Goal: Check status: Check status

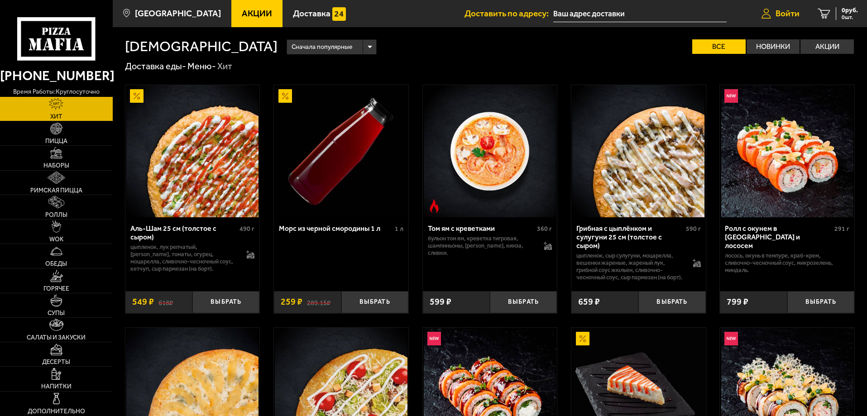
click at [781, 5] on link "Войти" at bounding box center [780, 13] width 56 height 27
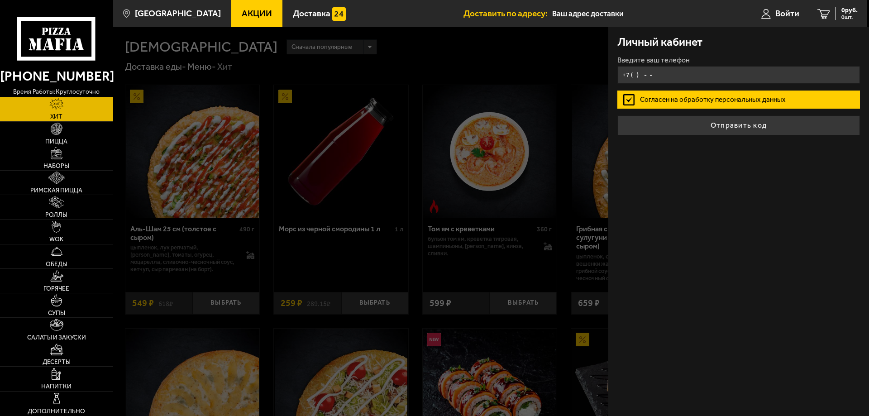
click at [643, 71] on input "+7 ( ) - -" at bounding box center [738, 75] width 243 height 18
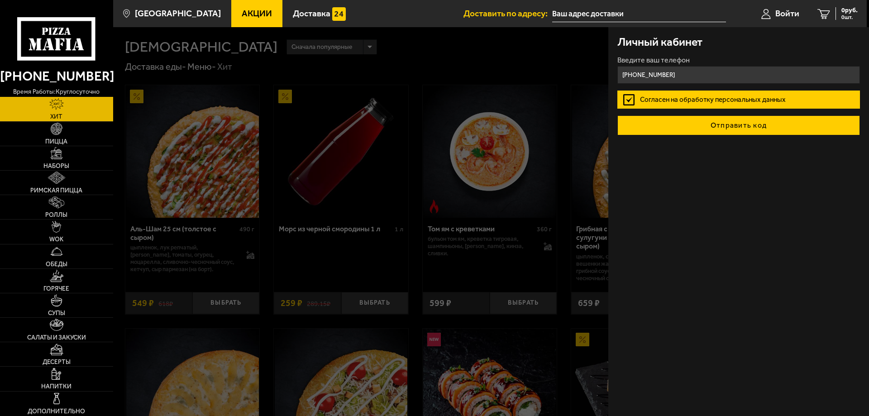
type input "+7 (921) 799-78-44"
click at [702, 125] on button "Отправить код" at bounding box center [738, 125] width 243 height 20
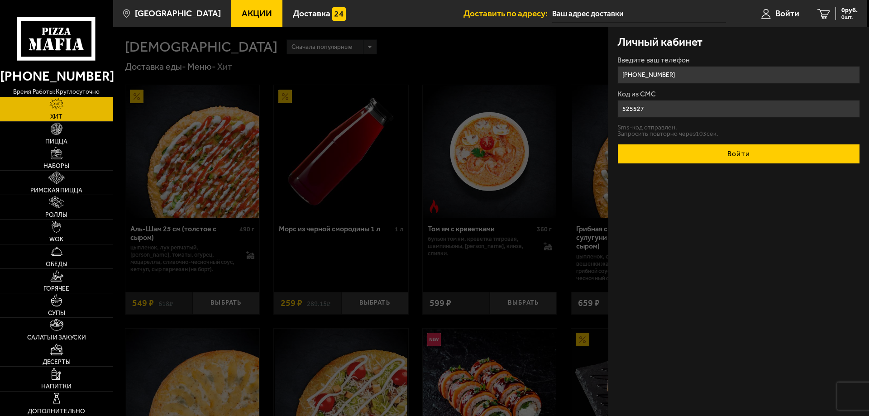
type input "525527"
click at [729, 150] on button "Войти" at bounding box center [738, 154] width 243 height 20
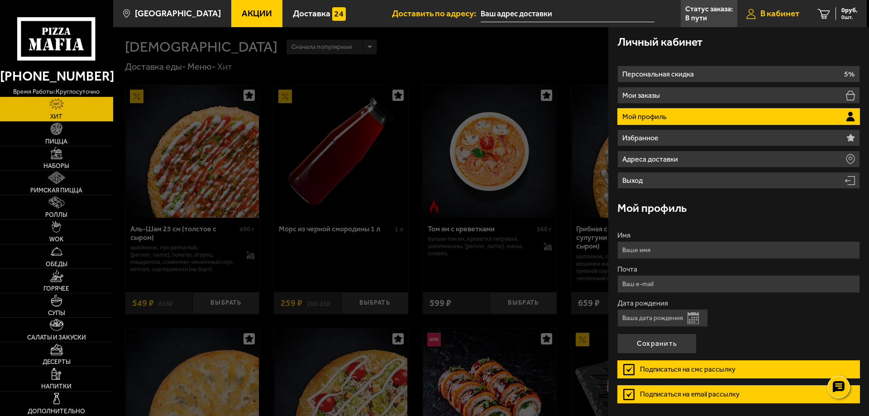
click at [765, 14] on span "В кабинет" at bounding box center [779, 13] width 39 height 9
click at [701, 13] on p "Статус заказа:" at bounding box center [709, 8] width 48 height 7
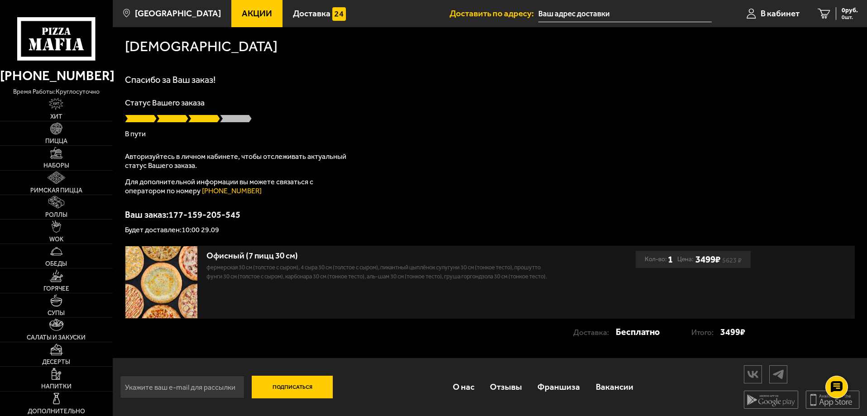
scroll to position [0, 0]
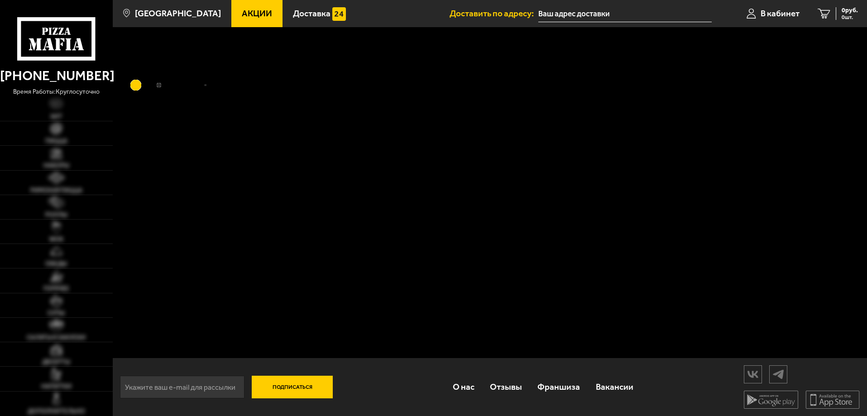
type input "[STREET_ADDRESS]"
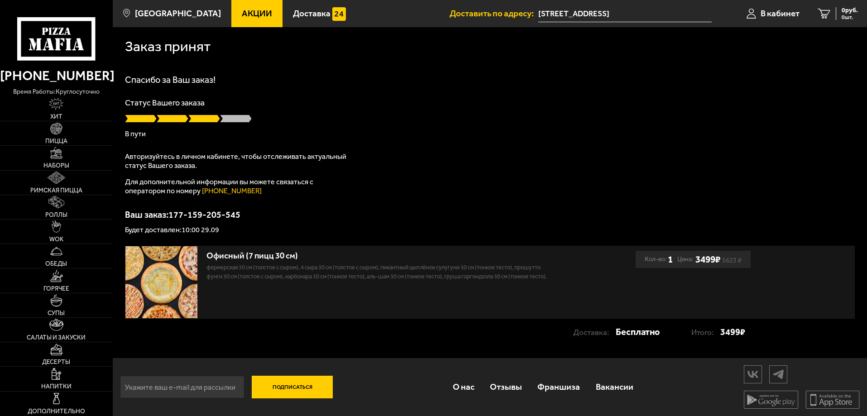
scroll to position [0, 0]
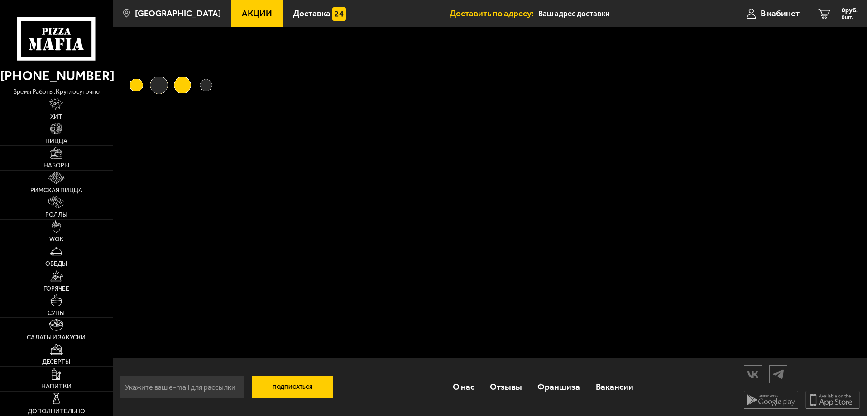
type input "[STREET_ADDRESS]"
